Goal: Task Accomplishment & Management: Use online tool/utility

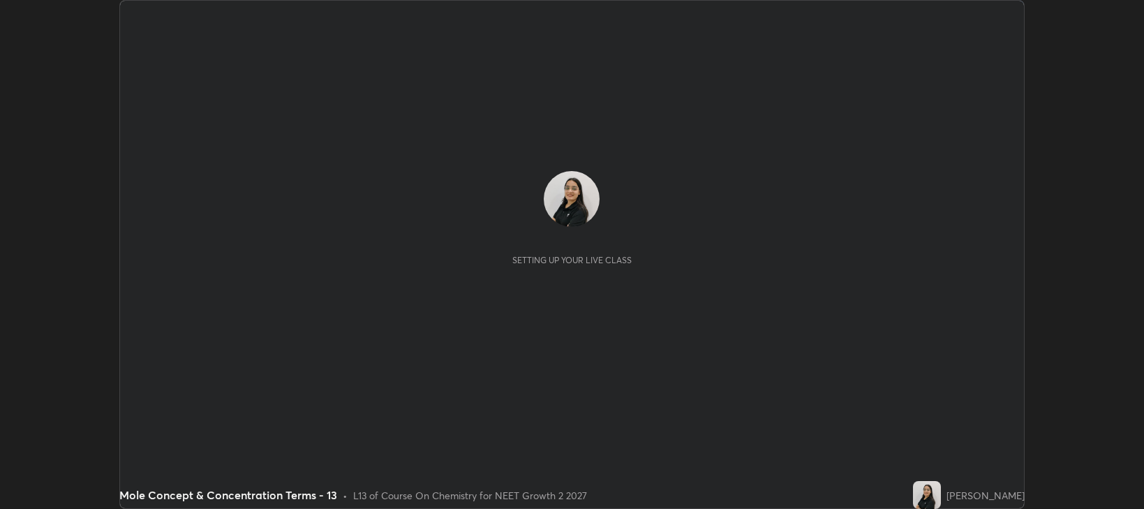
scroll to position [509, 1144]
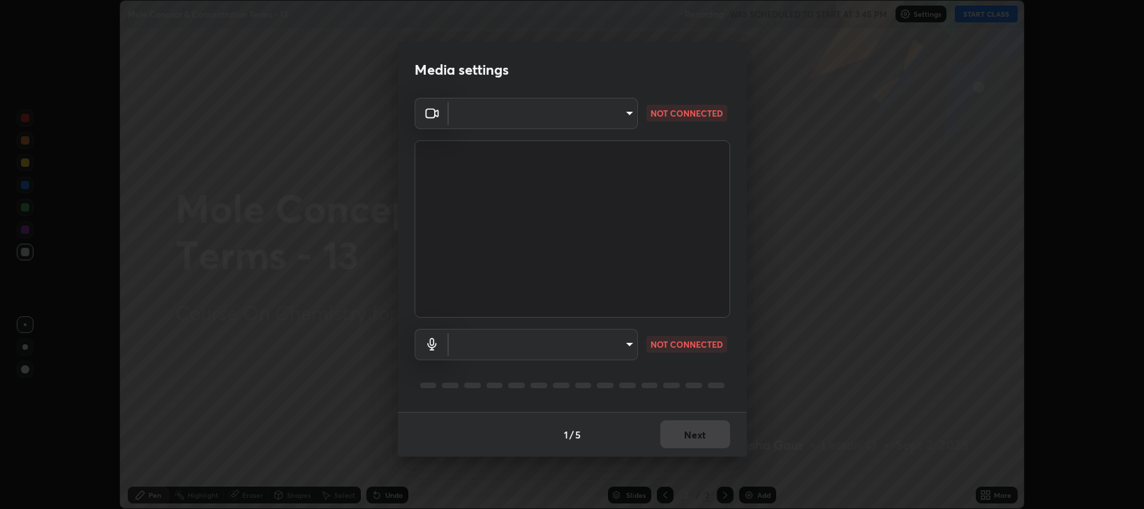
type input "97e3cd23c76f91fb91915eb68de44adfa811e639bdc8ba886a3eb3756a765973"
type input "communications"
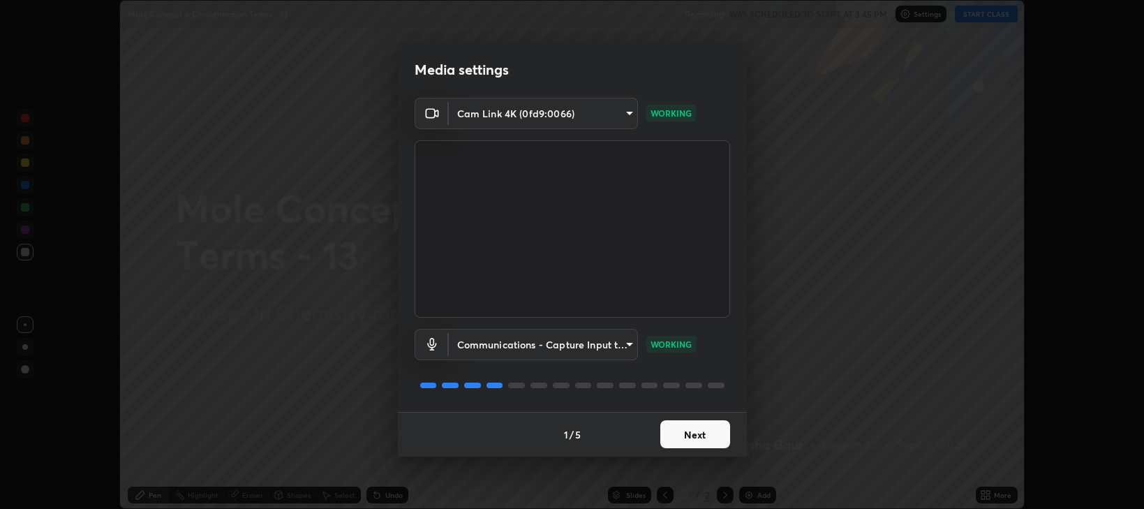
click at [695, 429] on button "Next" at bounding box center [695, 434] width 70 height 28
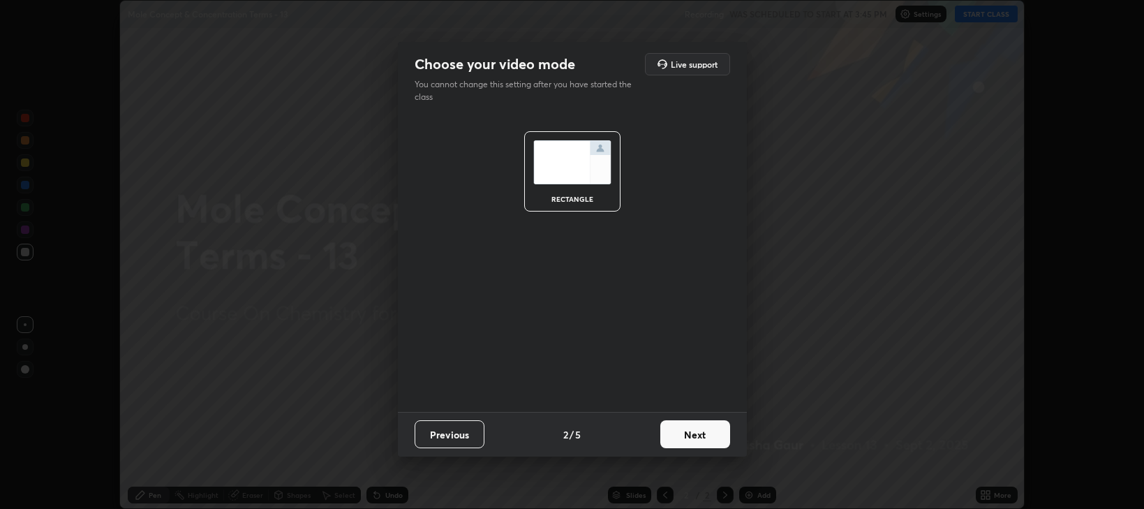
click at [697, 427] on button "Next" at bounding box center [695, 434] width 70 height 28
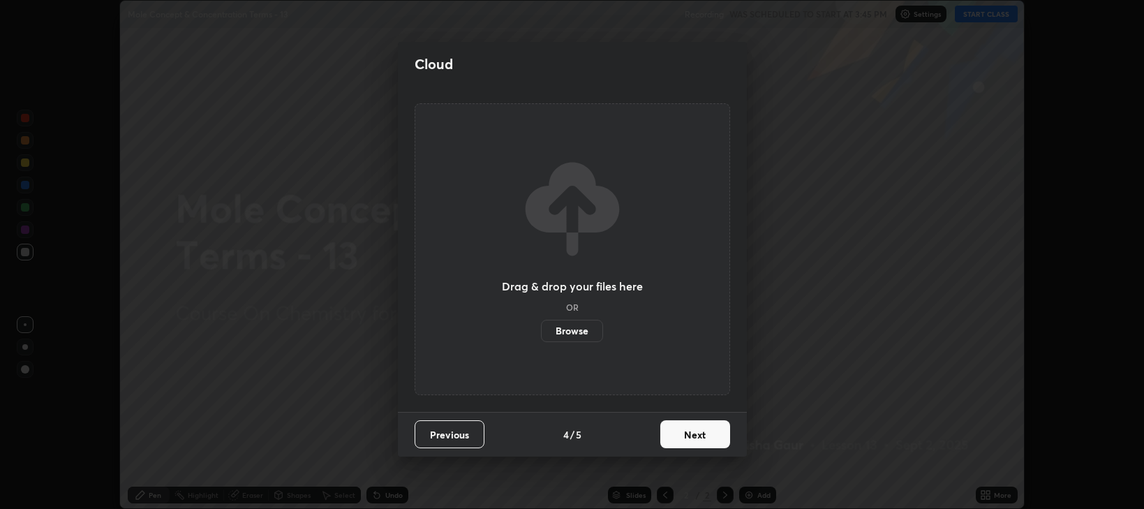
click at [694, 437] on button "Next" at bounding box center [695, 434] width 70 height 28
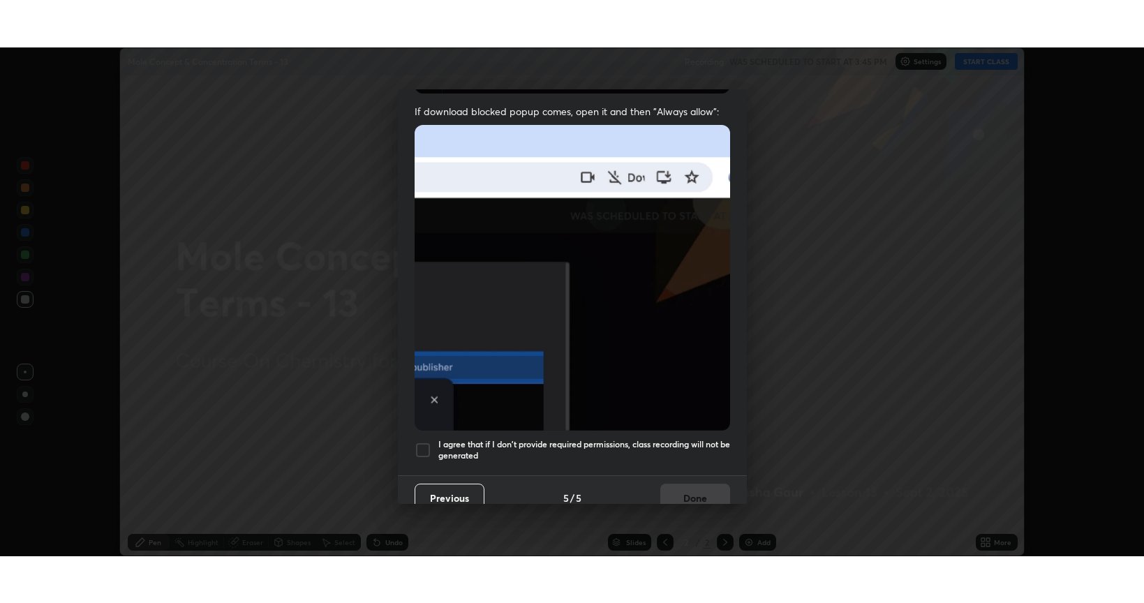
scroll to position [283, 0]
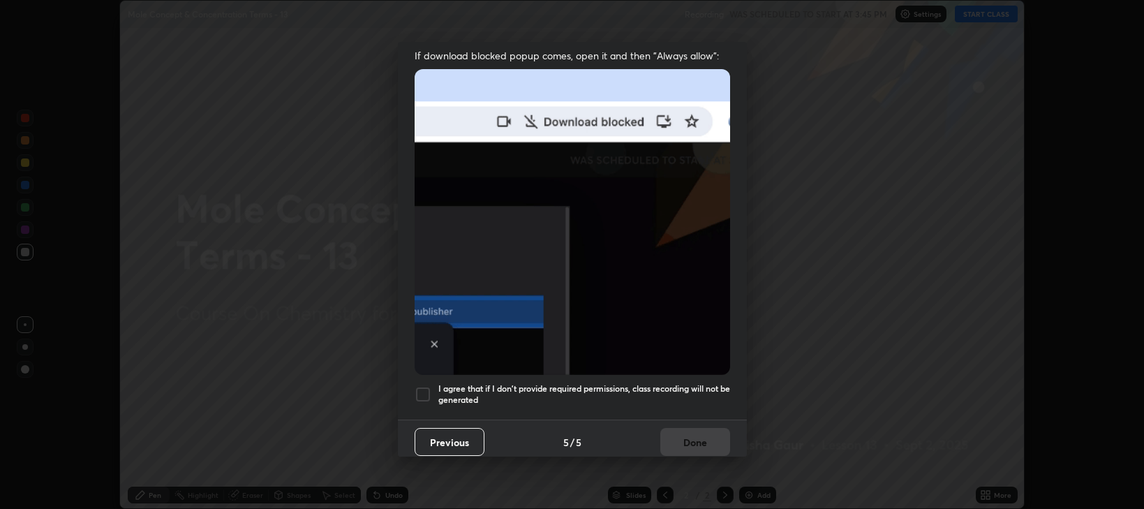
click at [420, 391] on div at bounding box center [423, 394] width 17 height 17
click at [667, 434] on button "Done" at bounding box center [695, 442] width 70 height 28
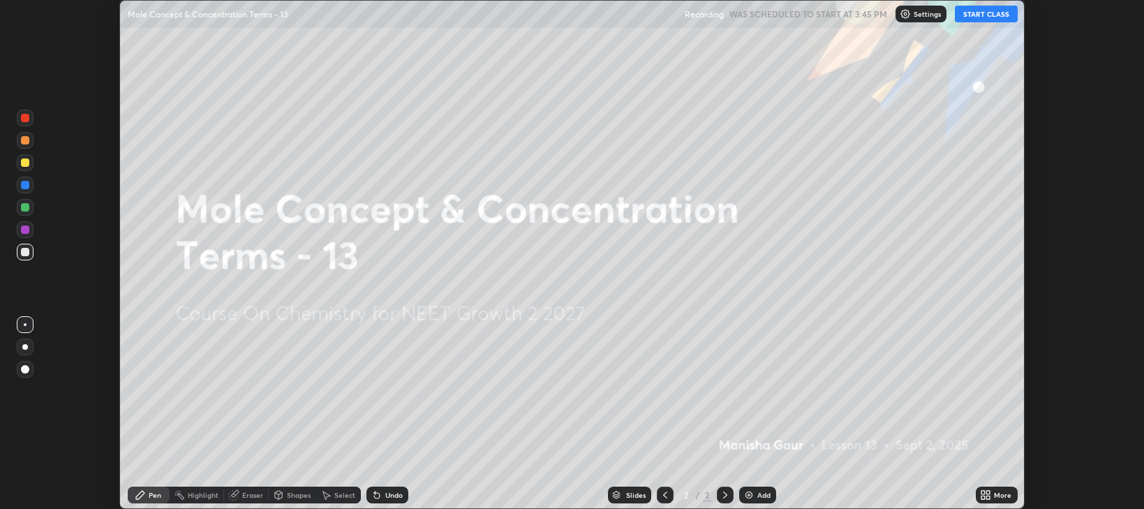
click at [1002, 18] on button "START CLASS" at bounding box center [986, 14] width 63 height 17
click at [993, 498] on div "More" at bounding box center [997, 495] width 42 height 17
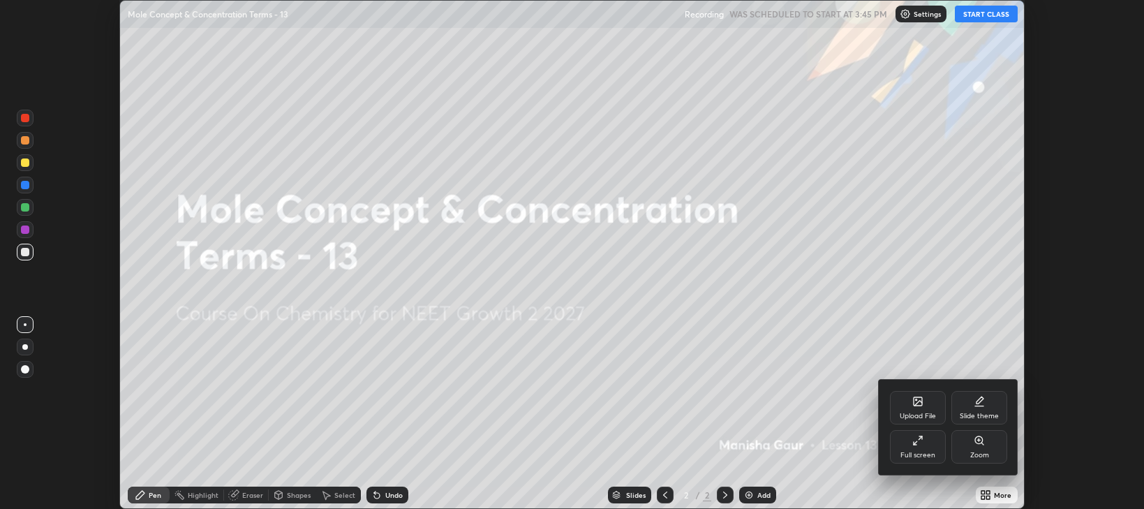
click at [917, 454] on div "Full screen" at bounding box center [917, 455] width 35 height 7
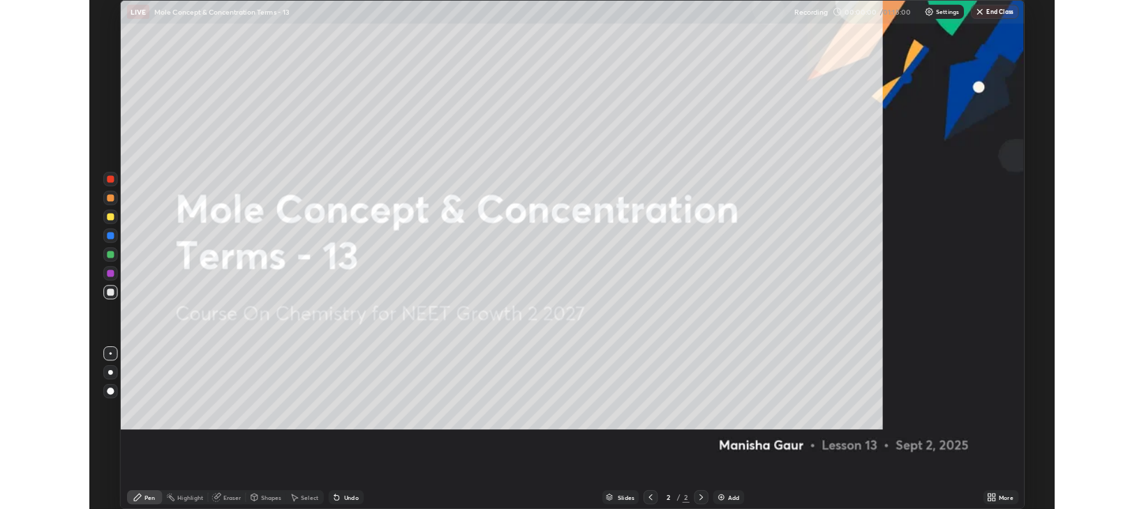
scroll to position [603, 1144]
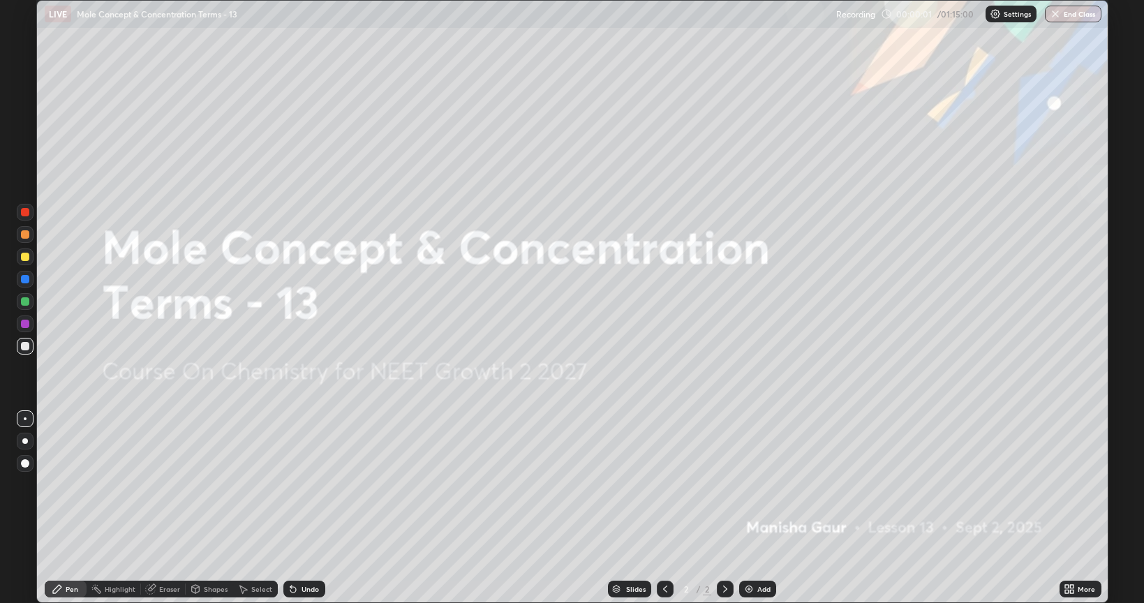
click at [1076, 508] on div "More" at bounding box center [1081, 589] width 42 height 17
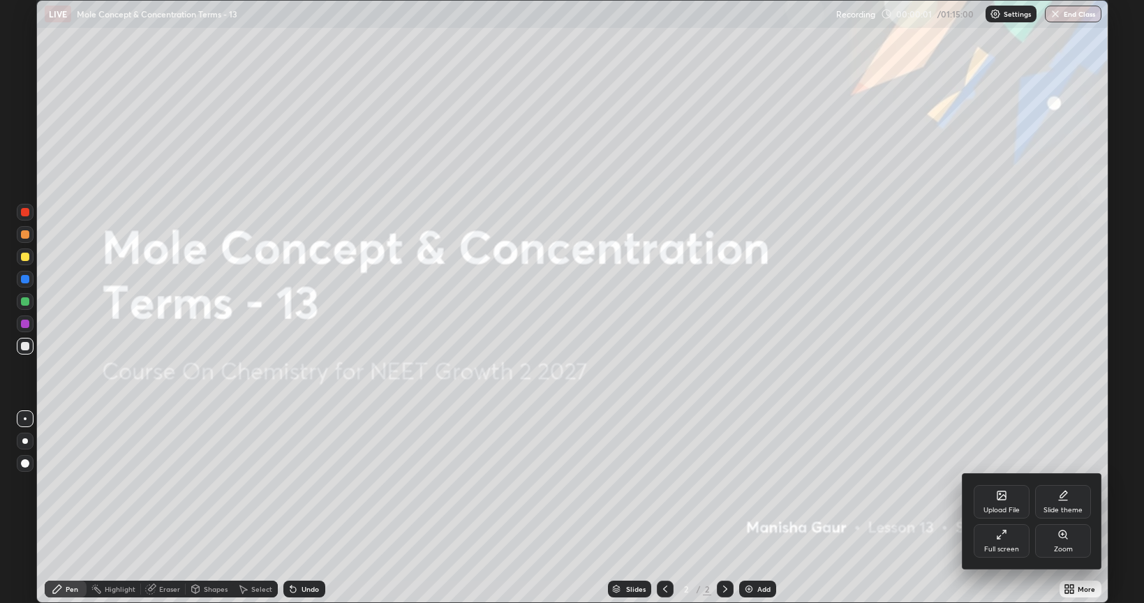
click at [1062, 501] on icon at bounding box center [1063, 495] width 11 height 11
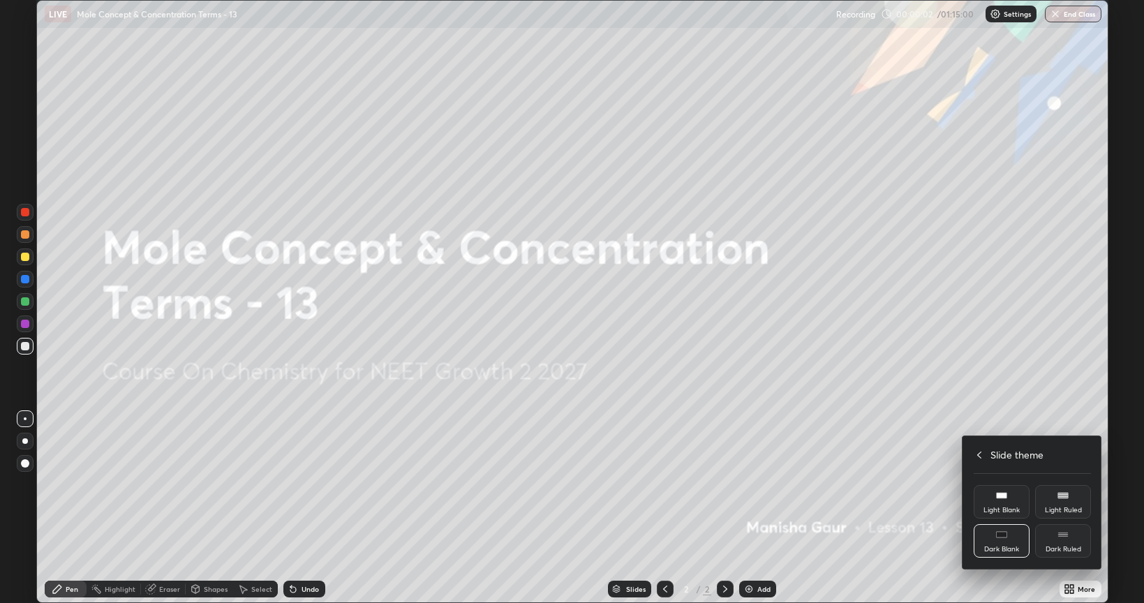
click at [1062, 508] on div "Dark Ruled" at bounding box center [1063, 541] width 56 height 34
click at [914, 478] on div at bounding box center [572, 301] width 1144 height 603
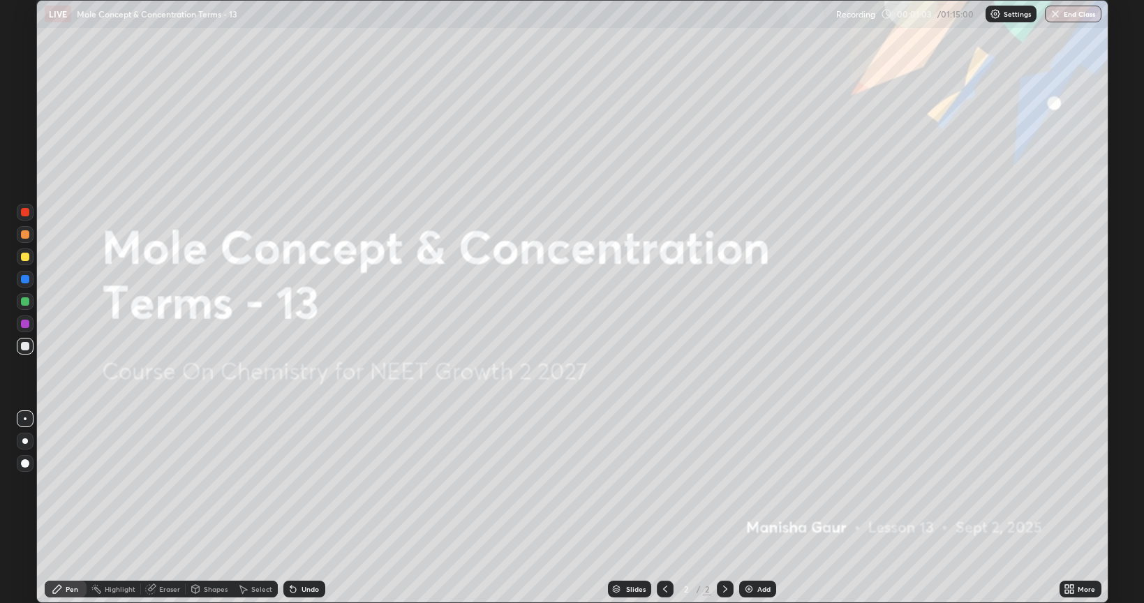
click at [750, 508] on img at bounding box center [748, 589] width 11 height 11
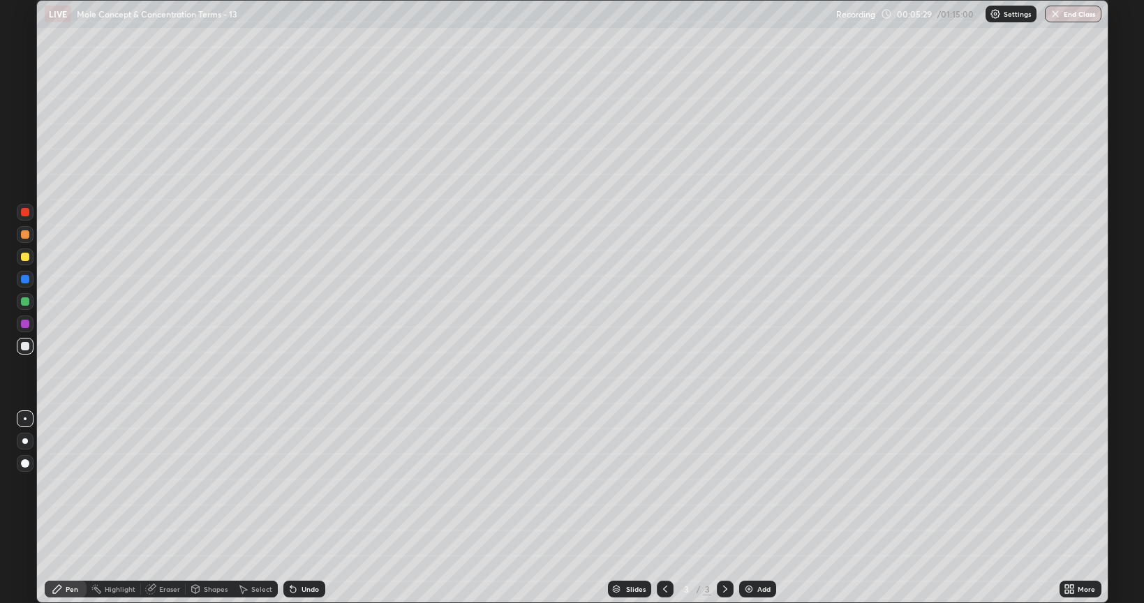
click at [747, 508] on img at bounding box center [748, 589] width 11 height 11
click at [24, 237] on div at bounding box center [25, 234] width 8 height 8
click at [26, 257] on div at bounding box center [25, 257] width 8 height 8
click at [748, 508] on img at bounding box center [748, 589] width 11 height 11
click at [195, 508] on icon at bounding box center [195, 590] width 0 height 5
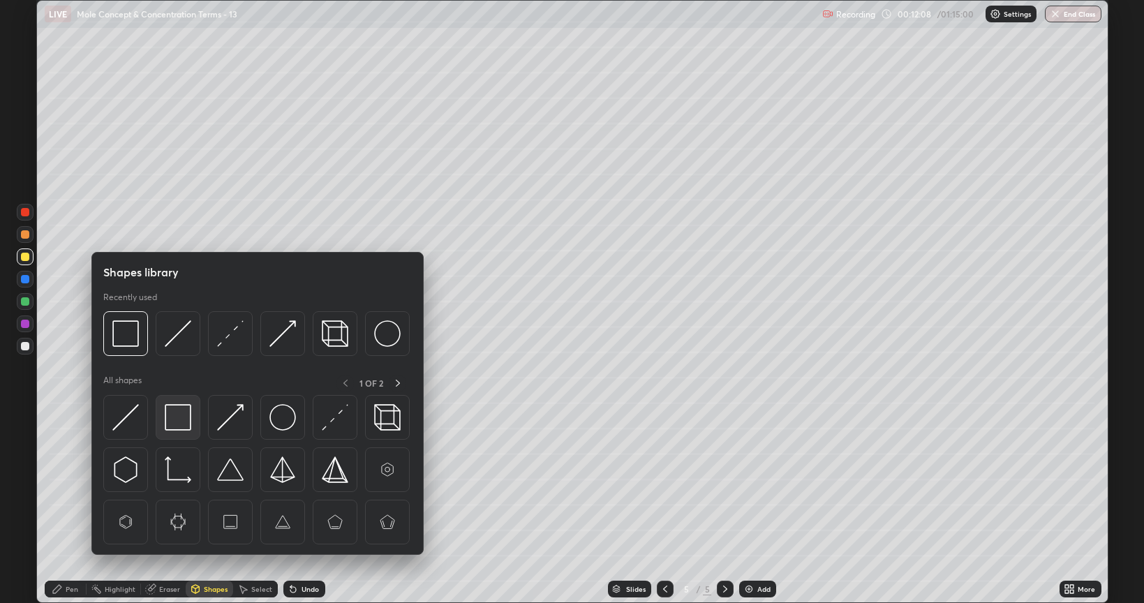
click at [172, 423] on img at bounding box center [178, 417] width 27 height 27
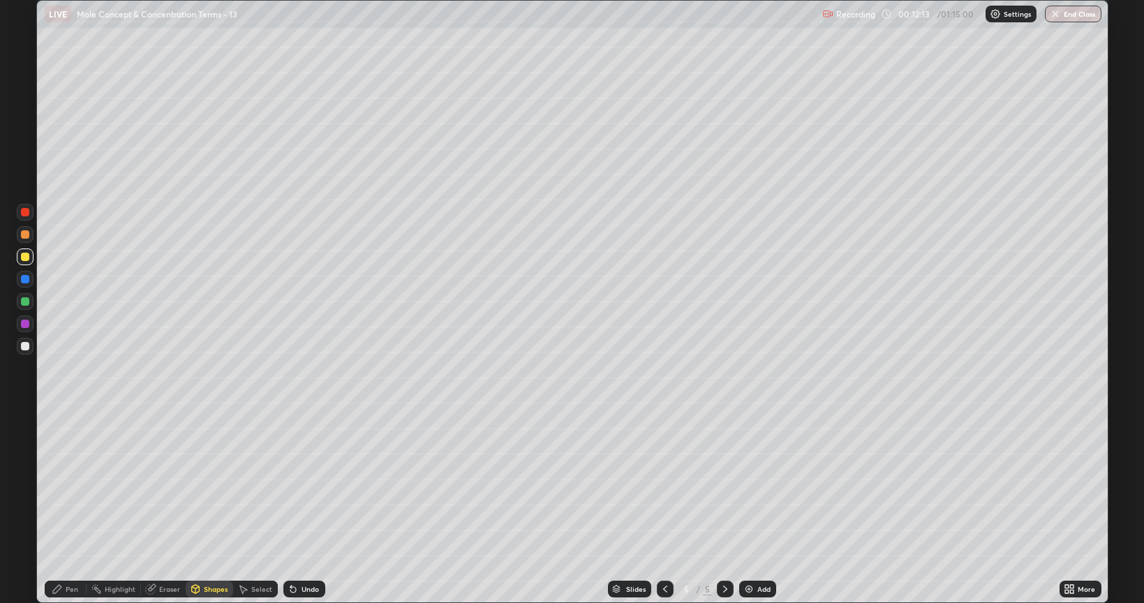
click at [66, 508] on div "Pen" at bounding box center [72, 589] width 13 height 7
click at [302, 508] on div "Undo" at bounding box center [310, 589] width 17 height 7
click at [299, 508] on div "Undo" at bounding box center [304, 589] width 42 height 17
click at [294, 508] on div "Undo" at bounding box center [301, 589] width 47 height 28
click at [296, 508] on div "Undo" at bounding box center [301, 589] width 47 height 28
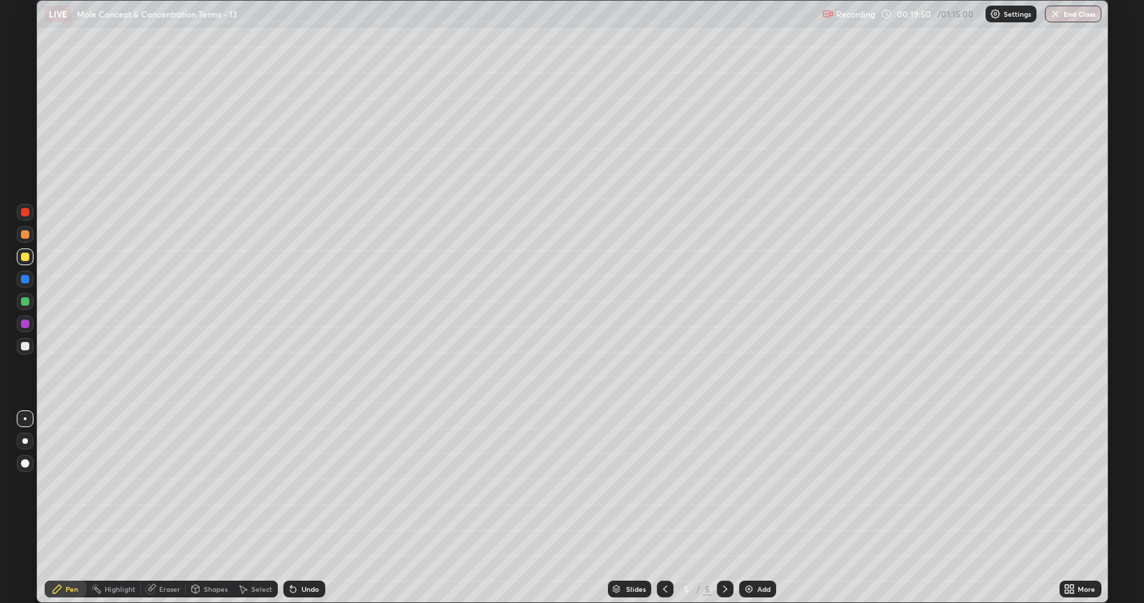
click at [295, 508] on icon at bounding box center [293, 589] width 11 height 11
click at [302, 508] on div "Undo" at bounding box center [310, 589] width 17 height 7
click at [755, 508] on div "Add" at bounding box center [757, 589] width 37 height 17
click at [165, 508] on div "Eraser" at bounding box center [169, 589] width 21 height 7
click at [74, 508] on div "Pen" at bounding box center [72, 589] width 13 height 7
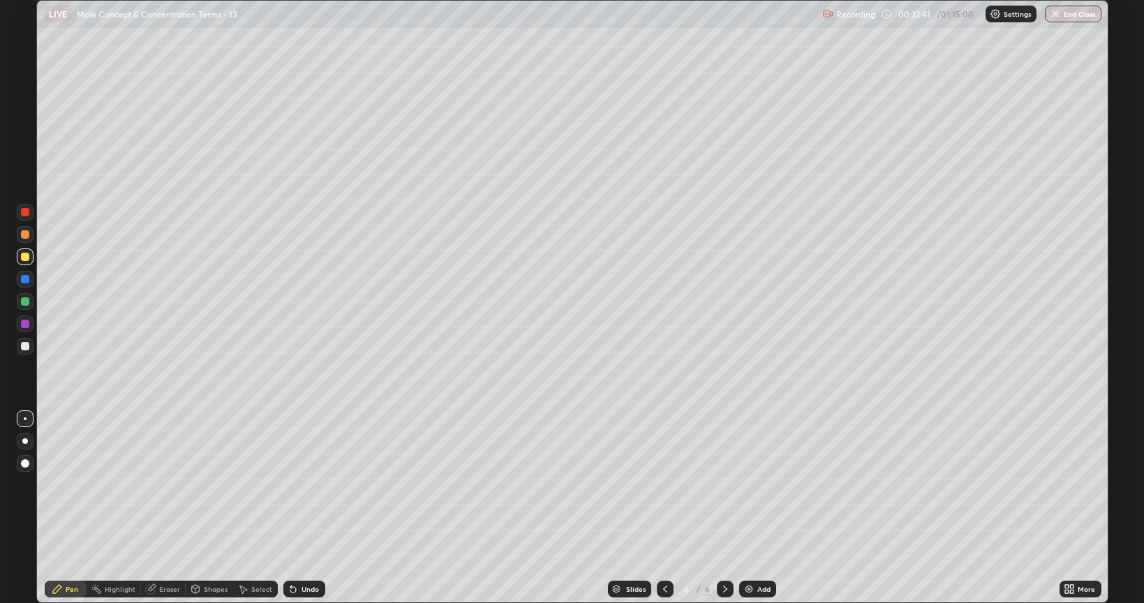
click at [664, 508] on icon at bounding box center [665, 589] width 11 height 11
click at [25, 279] on div at bounding box center [25, 279] width 8 height 8
click at [732, 508] on div at bounding box center [725, 589] width 17 height 17
click at [297, 508] on div "Undo" at bounding box center [304, 589] width 42 height 17
click at [299, 508] on div "Undo" at bounding box center [304, 589] width 42 height 17
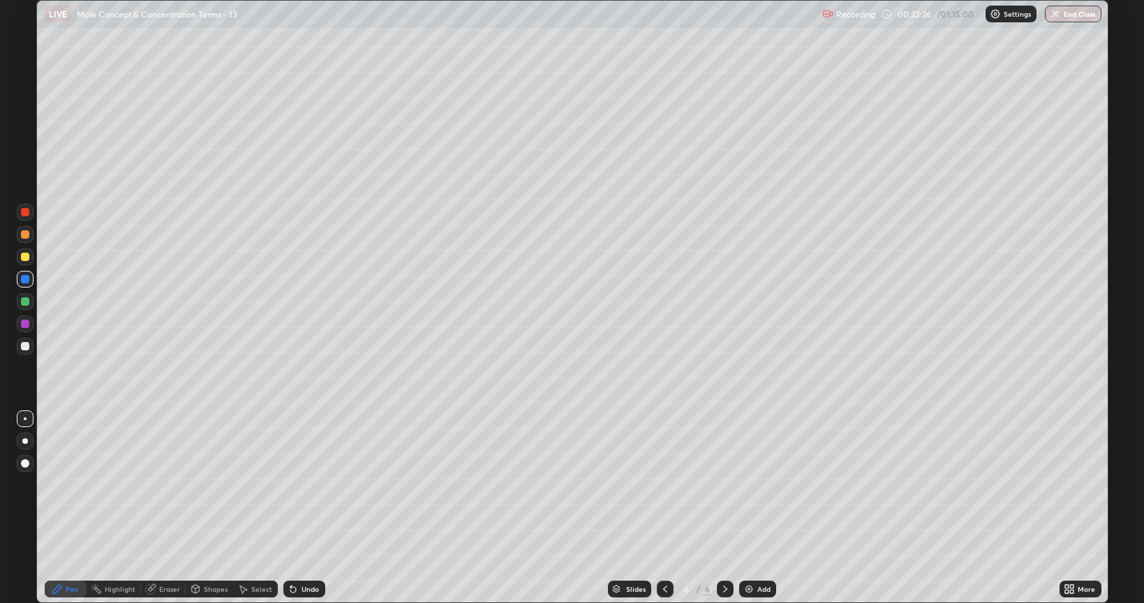
click at [297, 508] on div "Undo" at bounding box center [304, 589] width 42 height 17
click at [27, 261] on div at bounding box center [25, 257] width 17 height 17
click at [166, 508] on div "Eraser" at bounding box center [169, 589] width 21 height 7
click at [61, 508] on icon at bounding box center [57, 589] width 11 height 11
click at [296, 508] on icon at bounding box center [293, 589] width 11 height 11
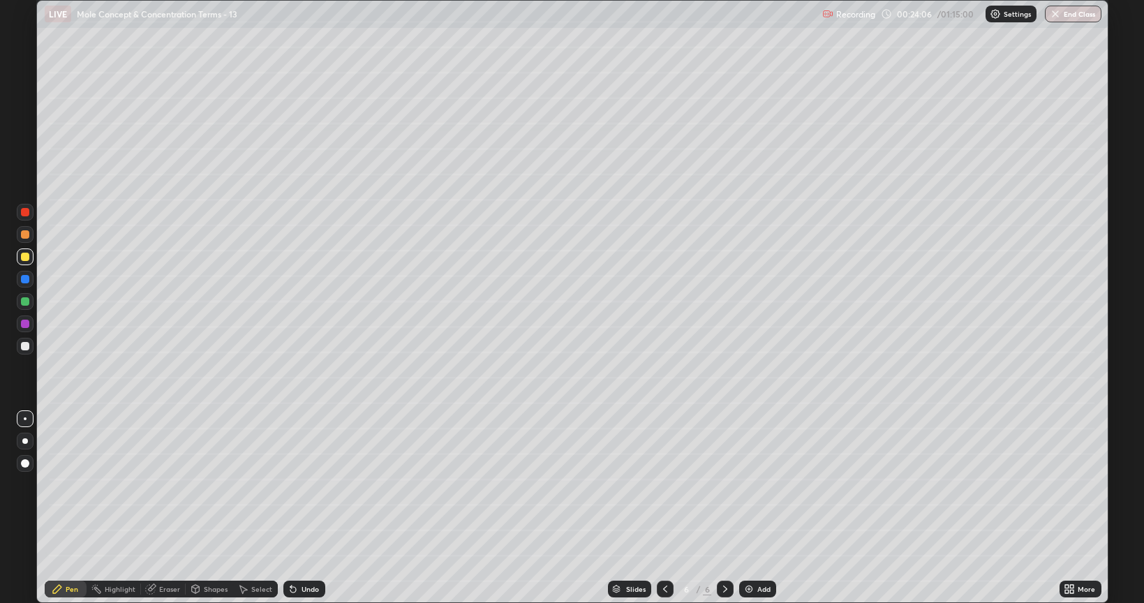
click at [297, 508] on icon at bounding box center [293, 589] width 11 height 11
click at [295, 508] on icon at bounding box center [293, 589] width 11 height 11
click at [23, 346] on div at bounding box center [25, 346] width 8 height 8
click at [27, 344] on div at bounding box center [25, 346] width 8 height 8
click at [26, 346] on div at bounding box center [25, 346] width 8 height 8
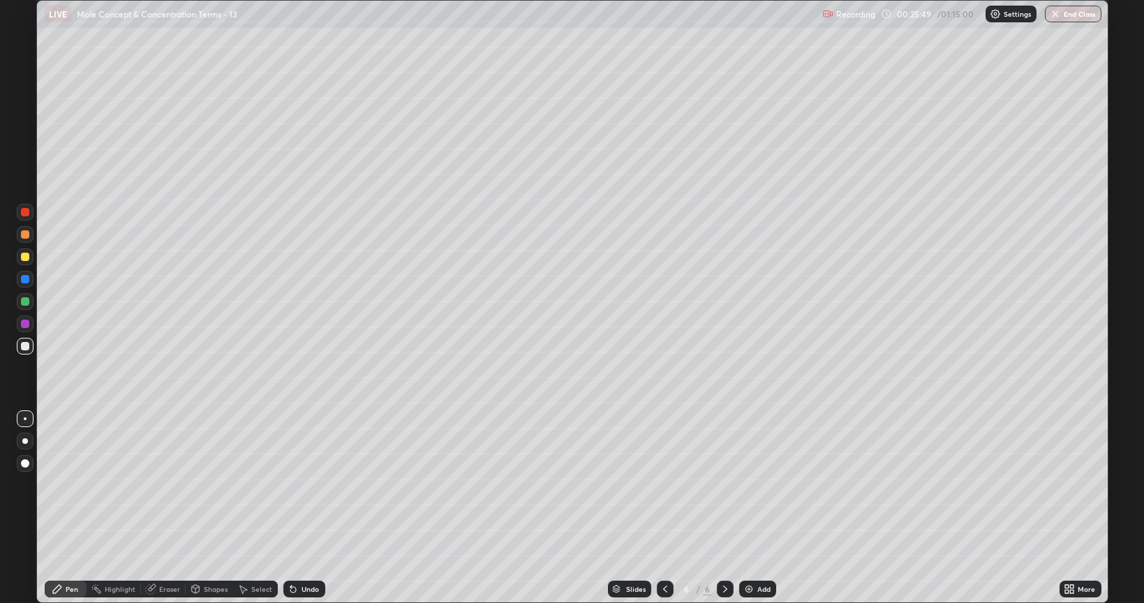
click at [19, 285] on div at bounding box center [25, 279] width 17 height 17
click at [31, 258] on div at bounding box center [25, 257] width 17 height 17
click at [28, 348] on div at bounding box center [25, 346] width 8 height 8
click at [304, 508] on div "Undo" at bounding box center [310, 589] width 17 height 7
click at [305, 508] on div "Undo" at bounding box center [310, 589] width 17 height 7
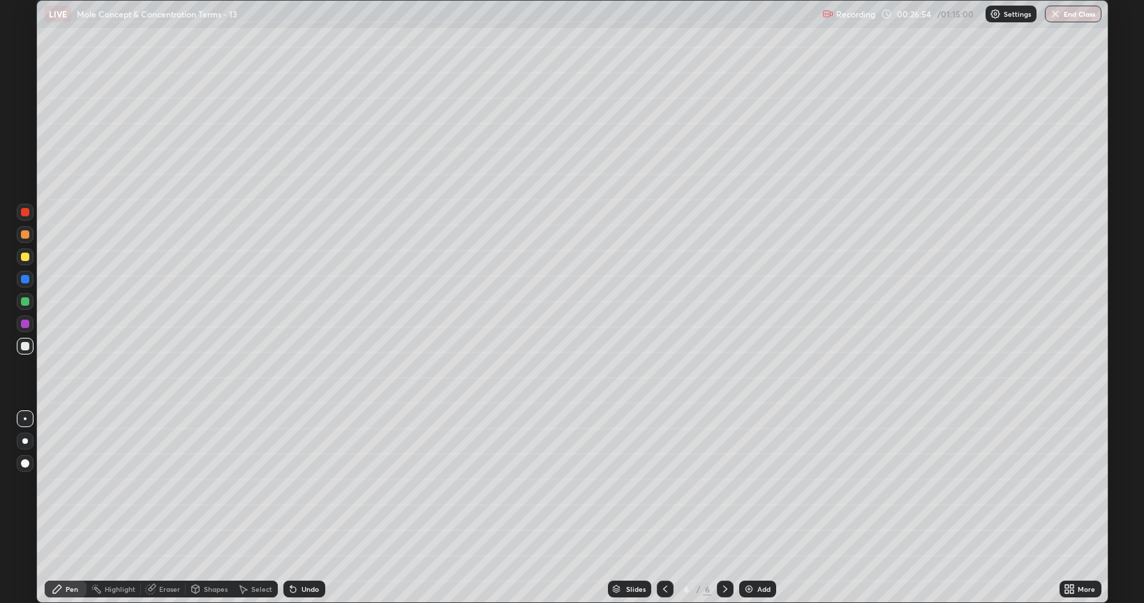
click at [306, 508] on div "Undo" at bounding box center [310, 589] width 17 height 7
click at [304, 508] on div "Undo" at bounding box center [310, 589] width 17 height 7
click at [165, 508] on div "Eraser" at bounding box center [169, 589] width 21 height 7
click at [75, 508] on div "Pen" at bounding box center [66, 589] width 42 height 17
click at [750, 508] on img at bounding box center [748, 589] width 11 height 11
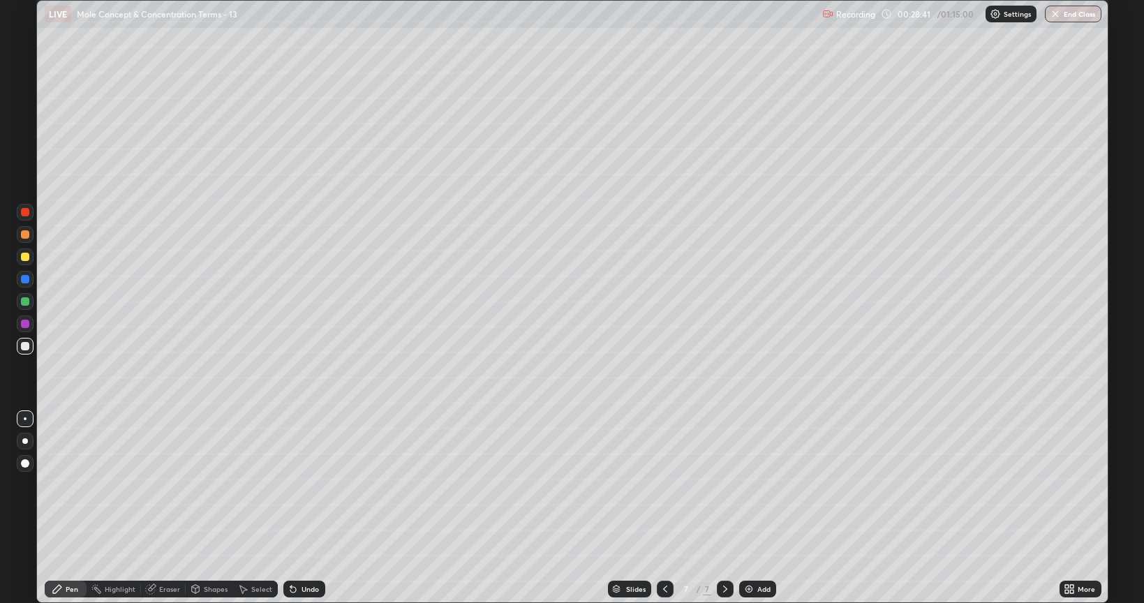
click at [27, 278] on div at bounding box center [25, 279] width 8 height 8
click at [24, 255] on div at bounding box center [25, 257] width 8 height 8
click at [26, 345] on div at bounding box center [25, 346] width 8 height 8
click at [295, 508] on icon at bounding box center [293, 589] width 11 height 11
click at [297, 508] on icon at bounding box center [293, 589] width 11 height 11
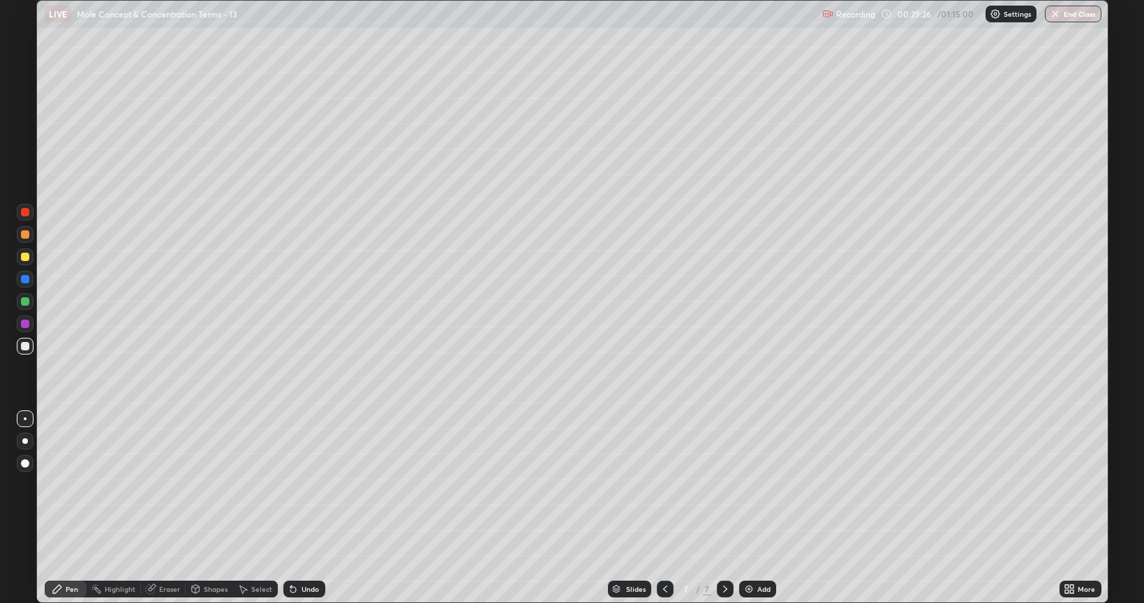
click at [299, 508] on div "Undo" at bounding box center [304, 589] width 42 height 17
click at [295, 508] on div "Undo" at bounding box center [304, 589] width 42 height 17
click at [299, 508] on div "Undo" at bounding box center [304, 589] width 42 height 17
click at [666, 508] on icon at bounding box center [665, 589] width 11 height 11
click at [718, 508] on div at bounding box center [725, 589] width 17 height 17
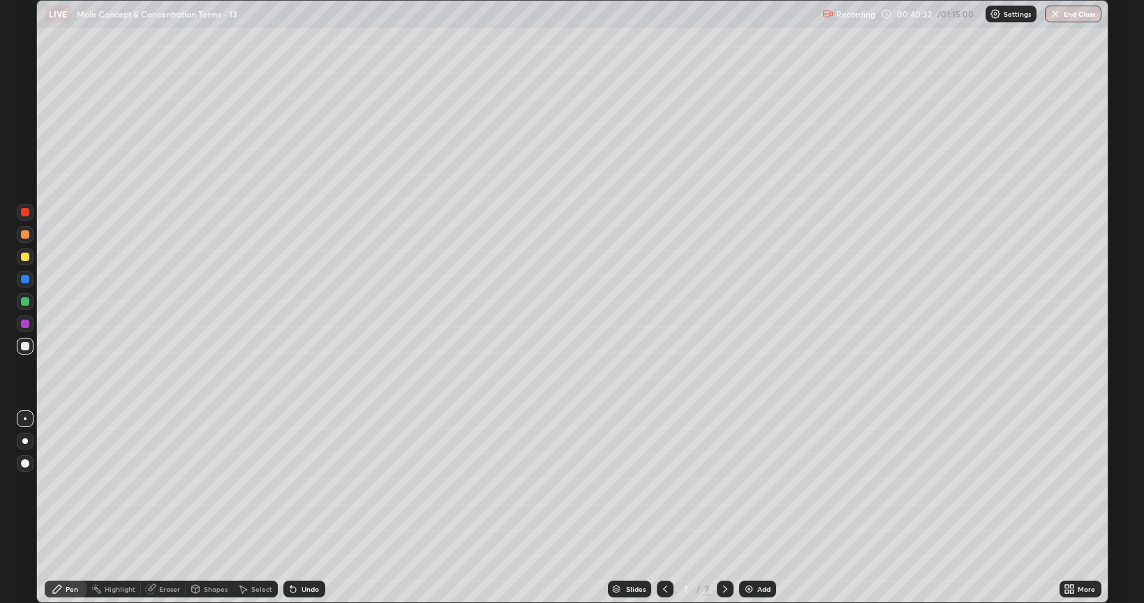
click at [748, 508] on img at bounding box center [748, 589] width 11 height 11
click at [302, 508] on div "Undo" at bounding box center [310, 589] width 17 height 7
click at [304, 508] on div "Undo" at bounding box center [310, 589] width 17 height 7
click at [302, 508] on div "Undo" at bounding box center [310, 589] width 17 height 7
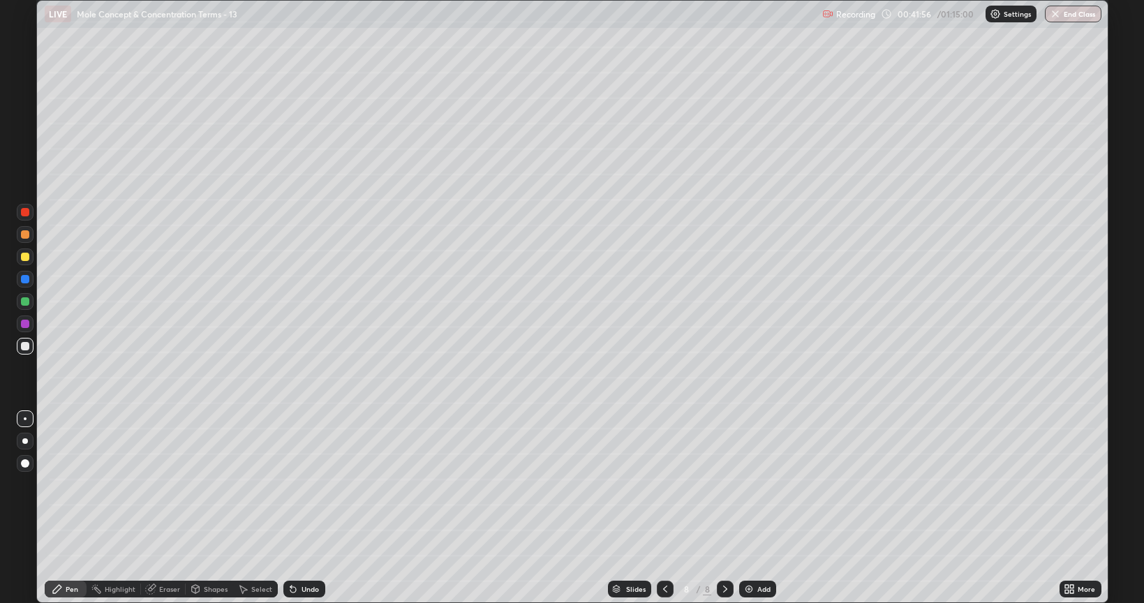
click at [302, 508] on div "Undo" at bounding box center [304, 589] width 42 height 17
click at [298, 508] on div "Undo" at bounding box center [304, 589] width 42 height 17
click at [296, 508] on icon at bounding box center [293, 589] width 11 height 11
click at [170, 508] on div "Eraser" at bounding box center [169, 589] width 21 height 7
click at [71, 508] on div "Pen" at bounding box center [72, 589] width 13 height 7
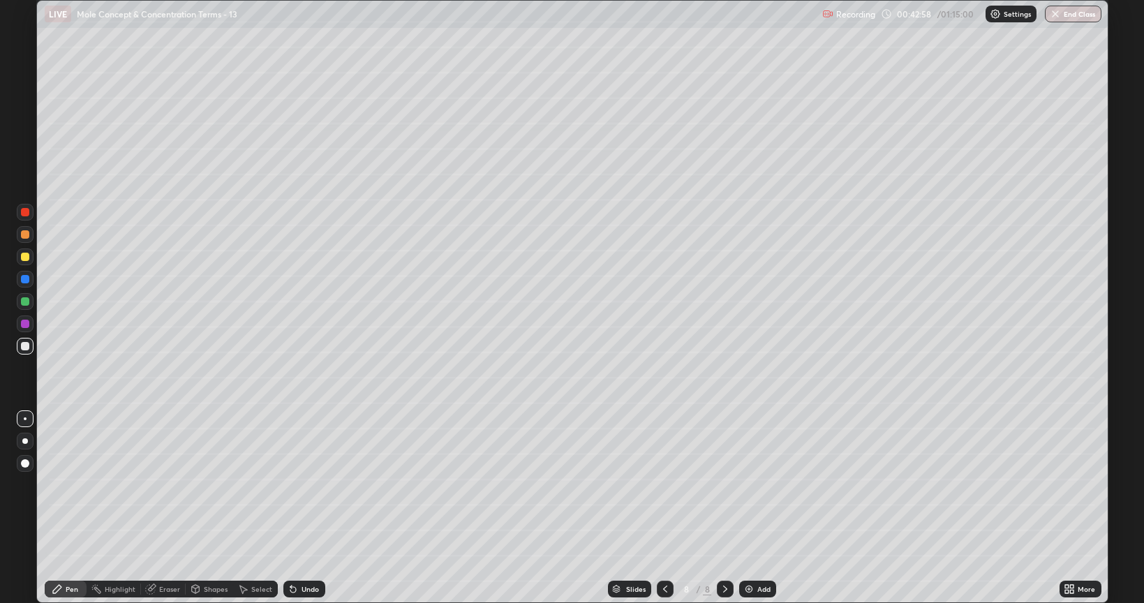
click at [214, 508] on div "Shapes" at bounding box center [216, 589] width 24 height 7
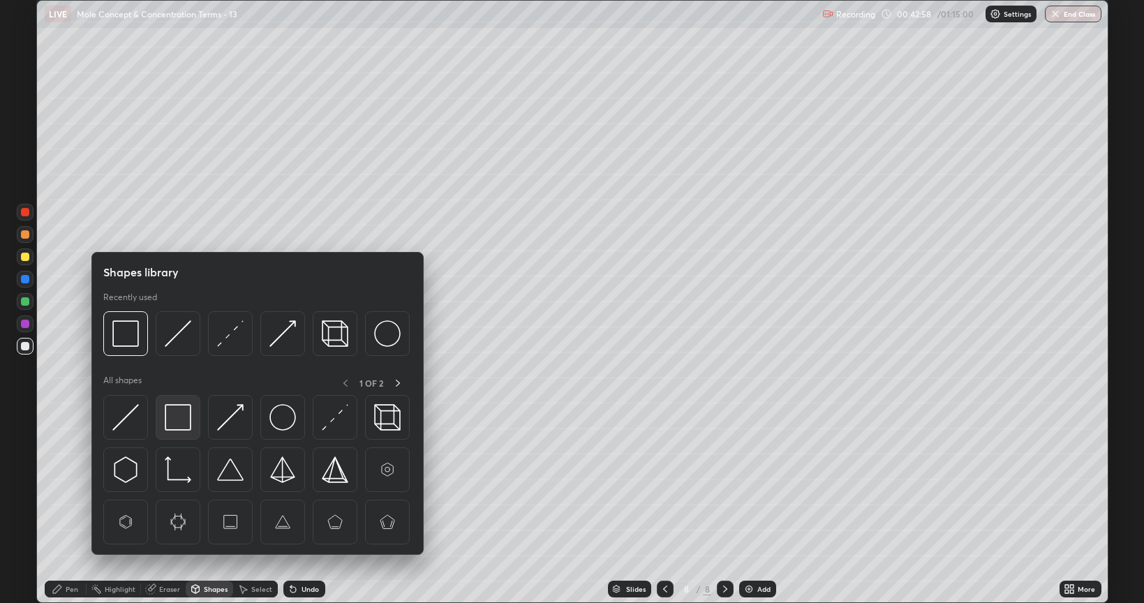
click at [174, 417] on img at bounding box center [178, 417] width 27 height 27
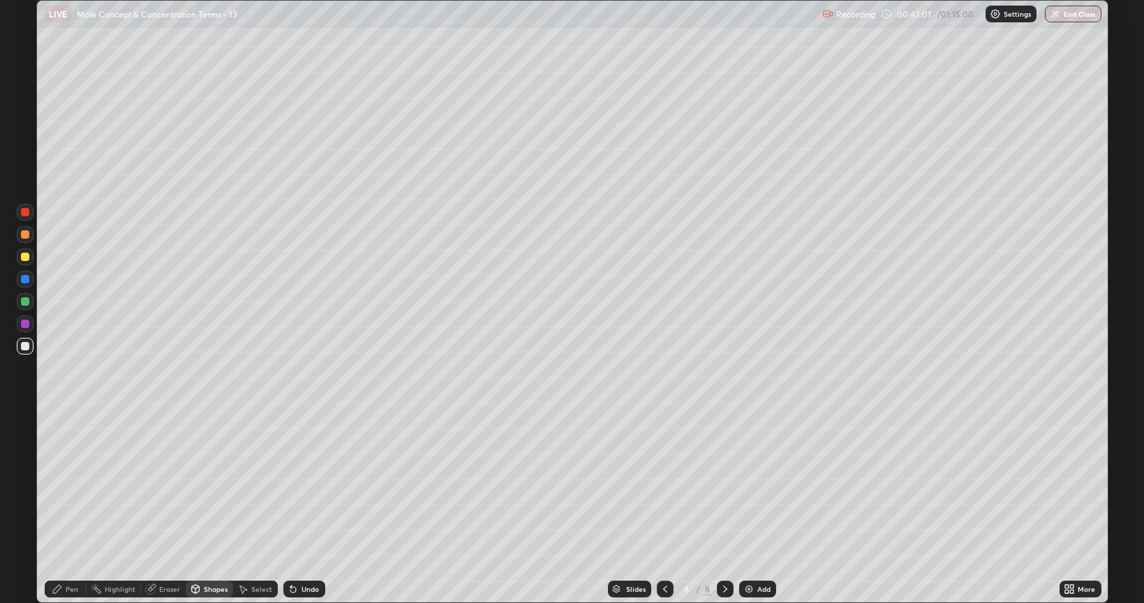
click at [219, 508] on div "Shapes" at bounding box center [209, 589] width 47 height 17
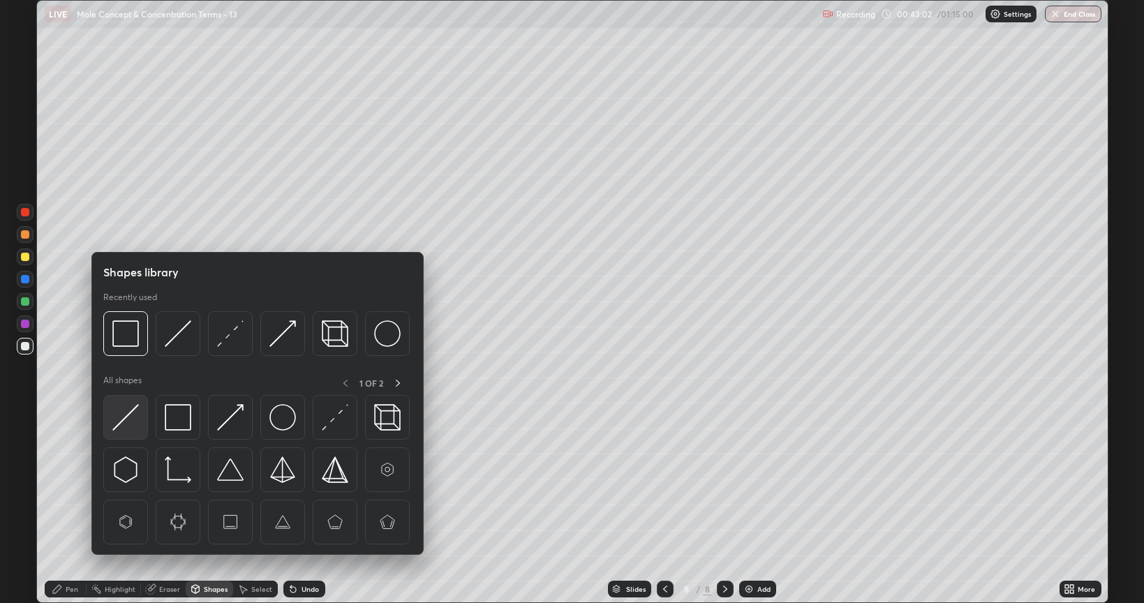
click at [121, 412] on img at bounding box center [125, 417] width 27 height 27
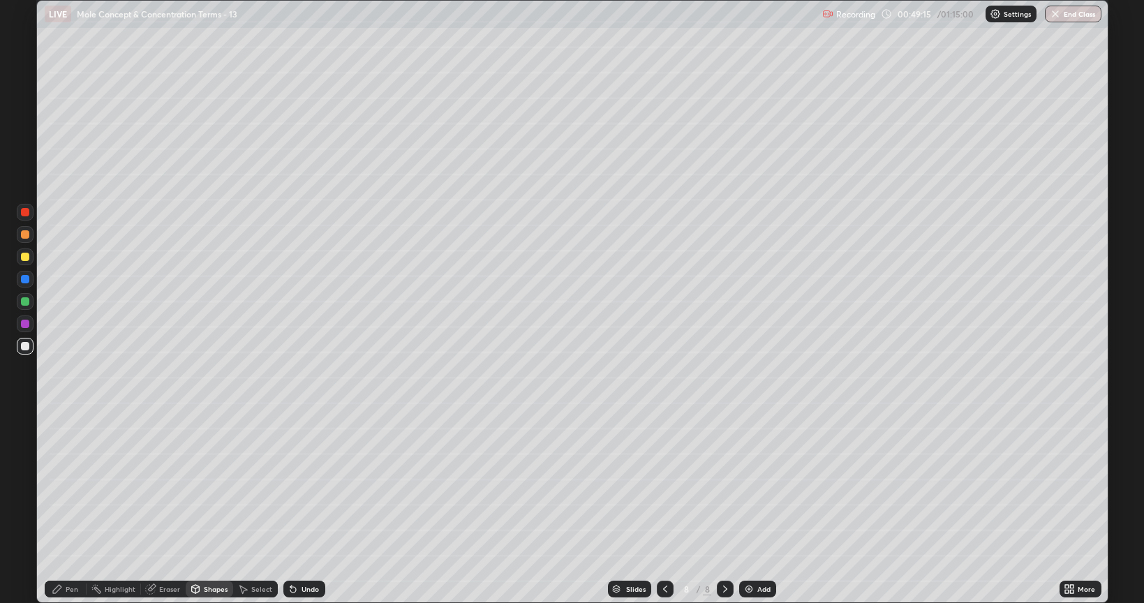
click at [750, 508] on img at bounding box center [748, 589] width 11 height 11
click at [71, 508] on div "Pen" at bounding box center [72, 589] width 13 height 7
click at [22, 235] on div at bounding box center [25, 234] width 8 height 8
click at [27, 257] on div at bounding box center [25, 257] width 8 height 8
click at [747, 508] on div "Add" at bounding box center [757, 589] width 37 height 17
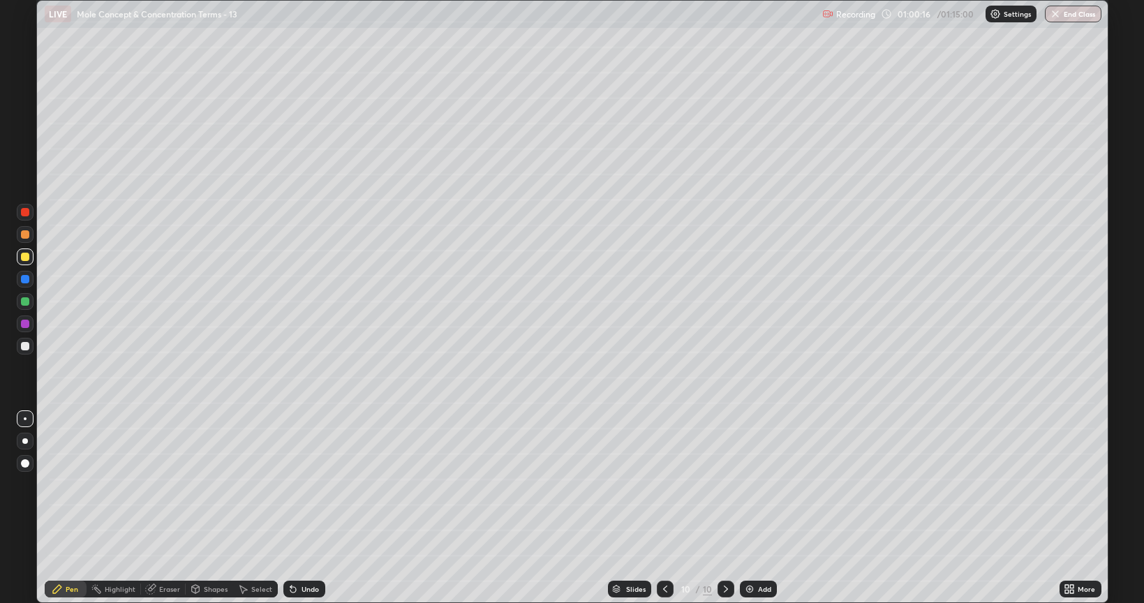
click at [27, 346] on div at bounding box center [25, 346] width 8 height 8
click at [27, 257] on div at bounding box center [25, 257] width 8 height 8
click at [28, 304] on div at bounding box center [25, 301] width 8 height 8
click at [1069, 16] on button "End Class" at bounding box center [1073, 14] width 55 height 17
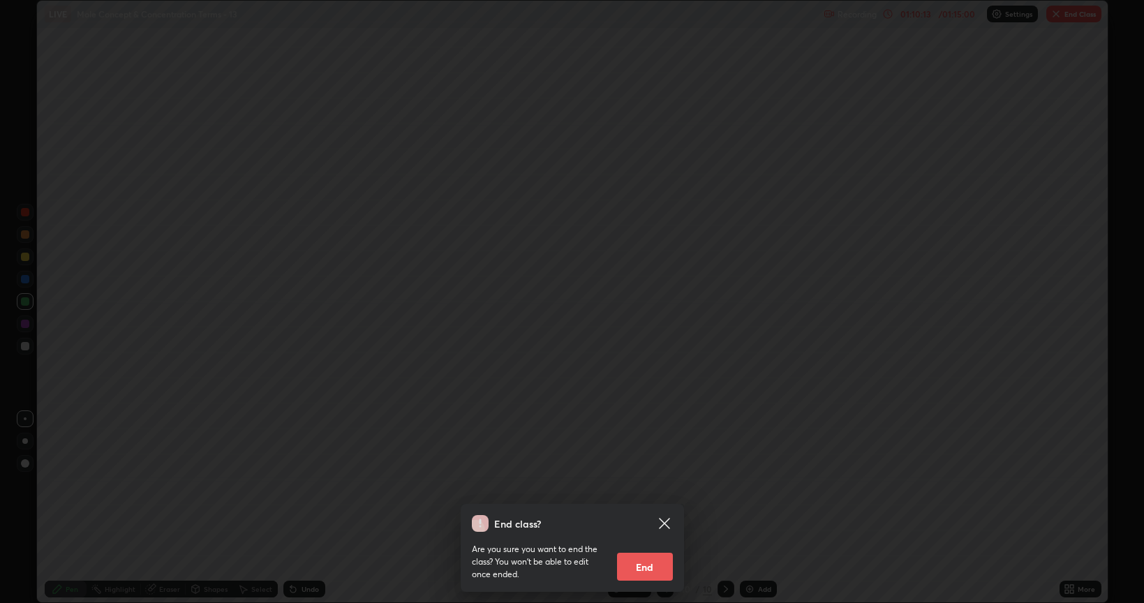
click at [637, 508] on button "End" at bounding box center [645, 567] width 56 height 28
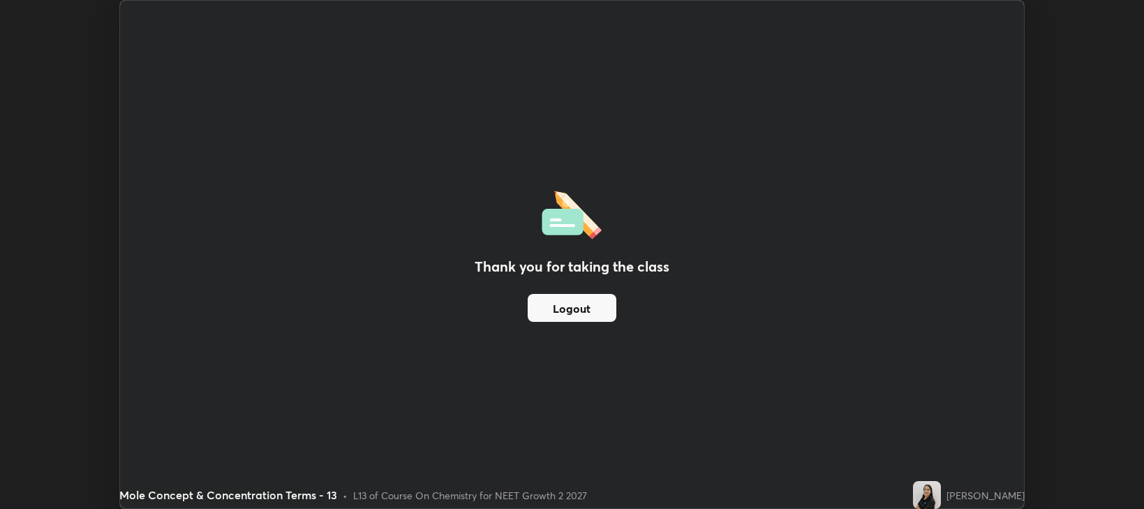
scroll to position [69297, 68661]
